Goal: Check status: Check status

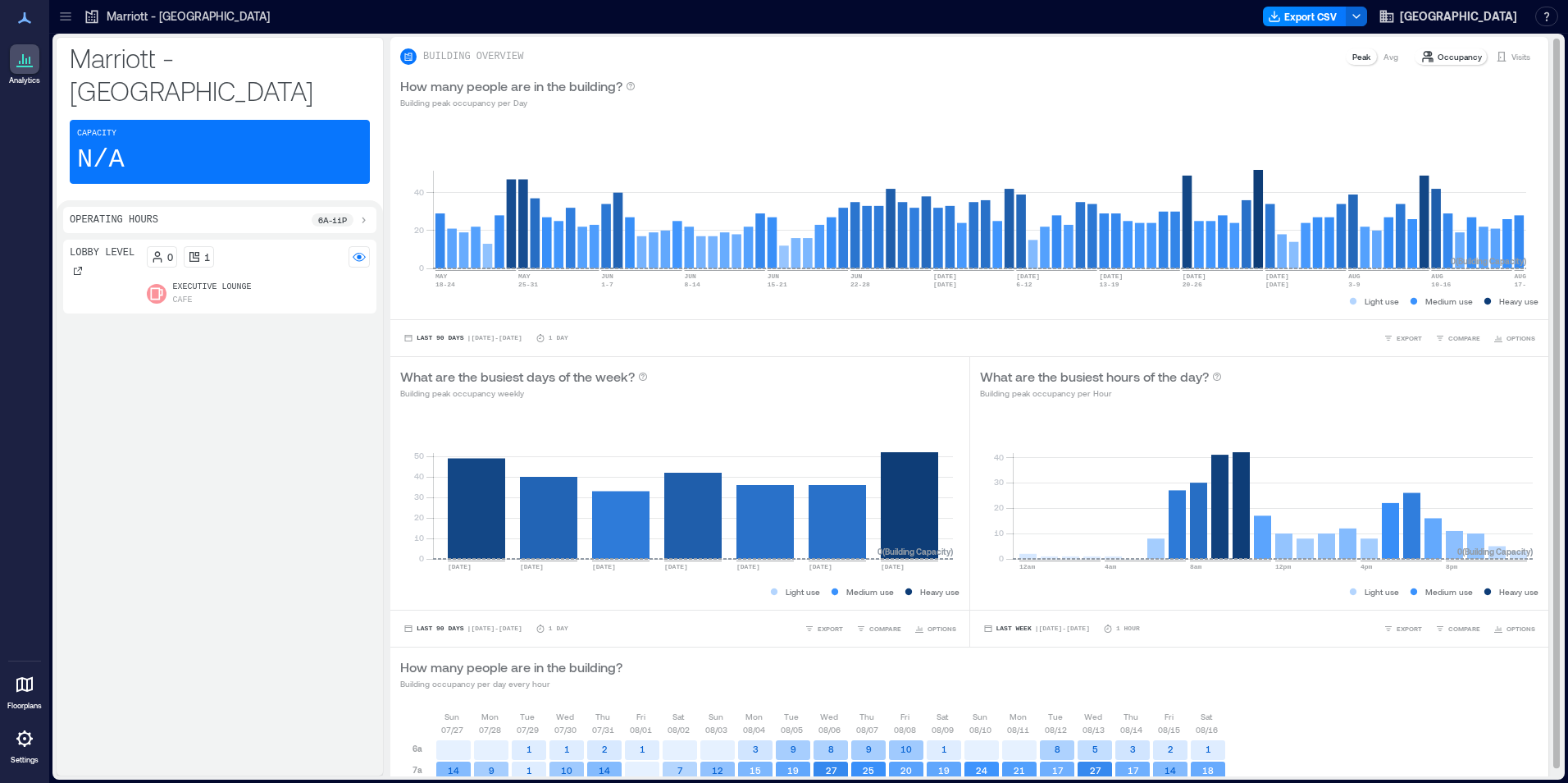
click at [1511, 57] on p "Visits" at bounding box center [1521, 56] width 19 height 13
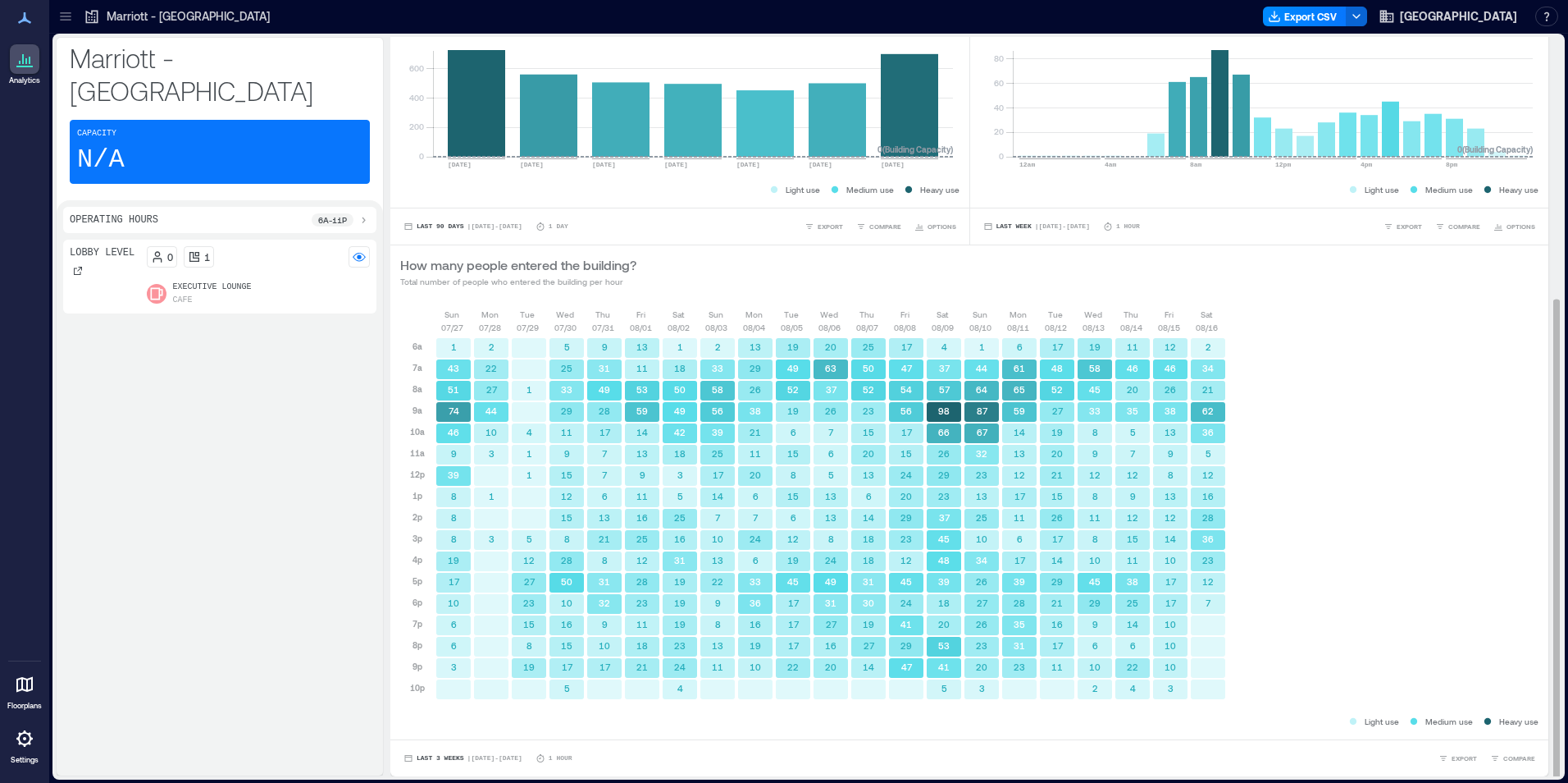
scroll to position [2, 0]
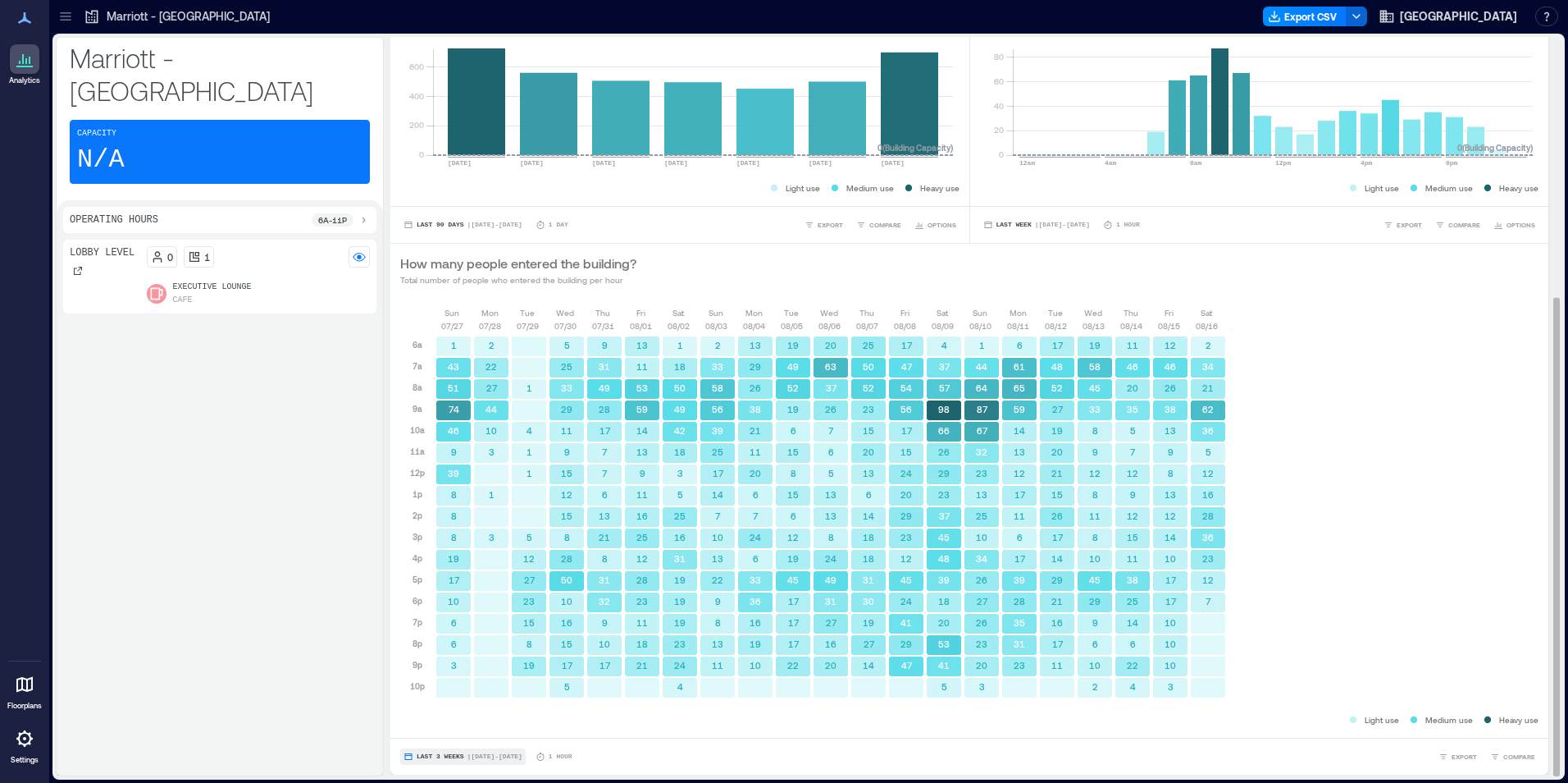
click at [449, 760] on button "Last 3 Weeks | [DATE] - [DATE]" at bounding box center [463, 756] width 126 height 16
click at [436, 732] on span "Custom" at bounding box center [433, 725] width 36 height 13
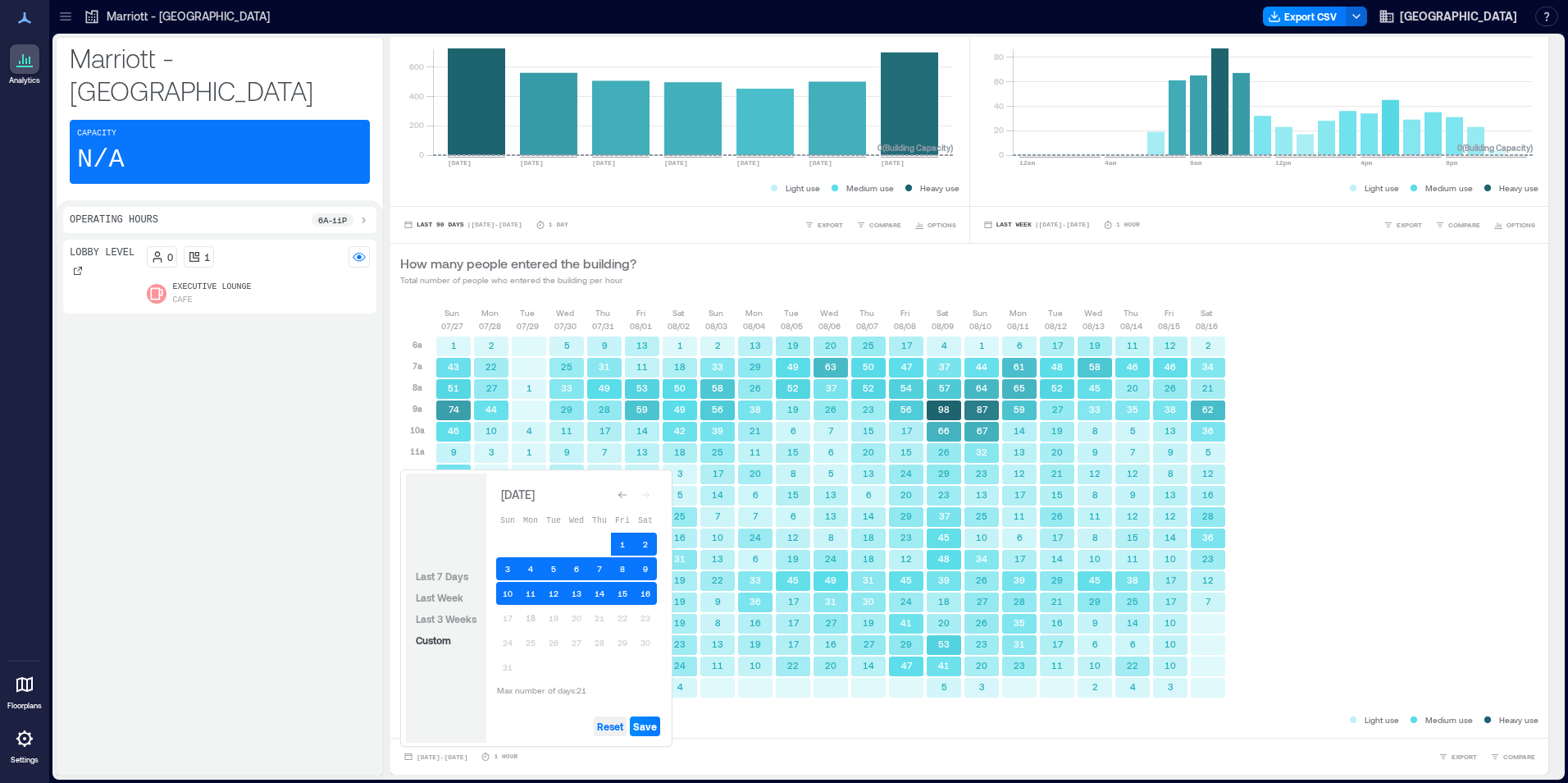
click at [619, 723] on span "Reset" at bounding box center [610, 725] width 26 height 13
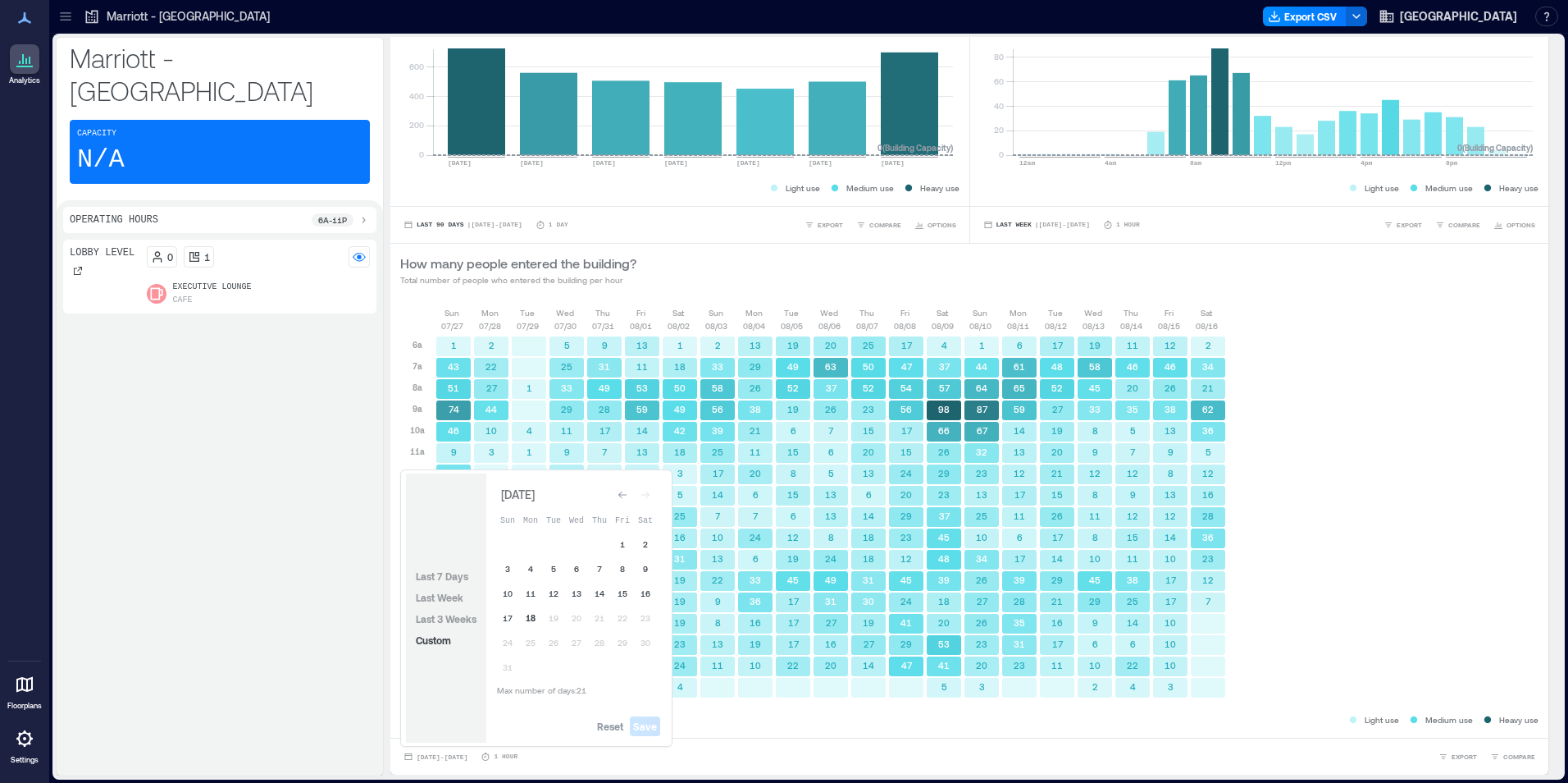
click at [534, 612] on button "18" at bounding box center [530, 618] width 23 height 23
click at [512, 618] on button "17" at bounding box center [507, 618] width 23 height 23
click at [644, 590] on button "16" at bounding box center [645, 593] width 23 height 23
click at [644, 723] on span "Save" at bounding box center [645, 725] width 24 height 13
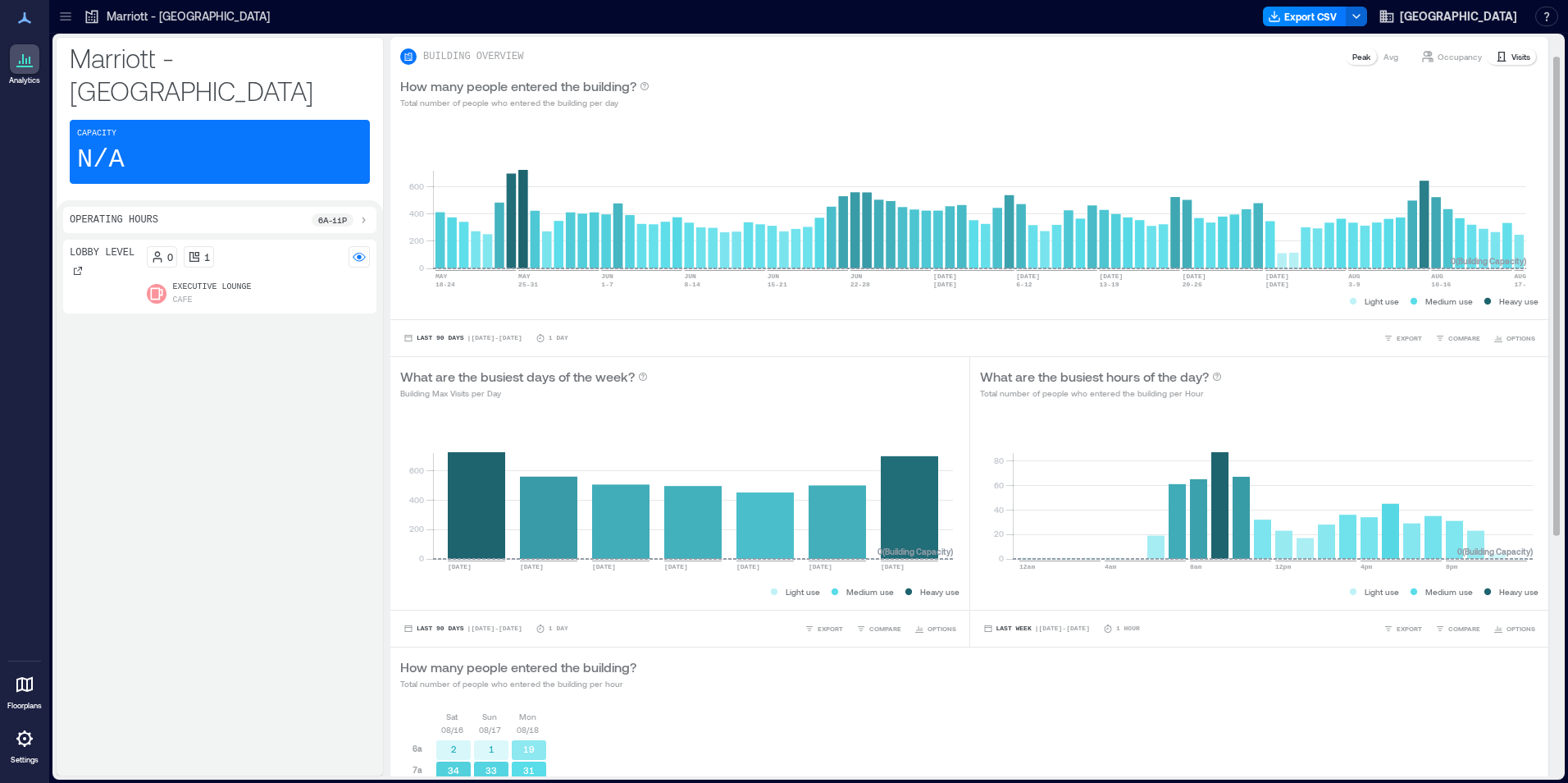
scroll to position [402, 0]
